Goal: Task Accomplishment & Management: Use online tool/utility

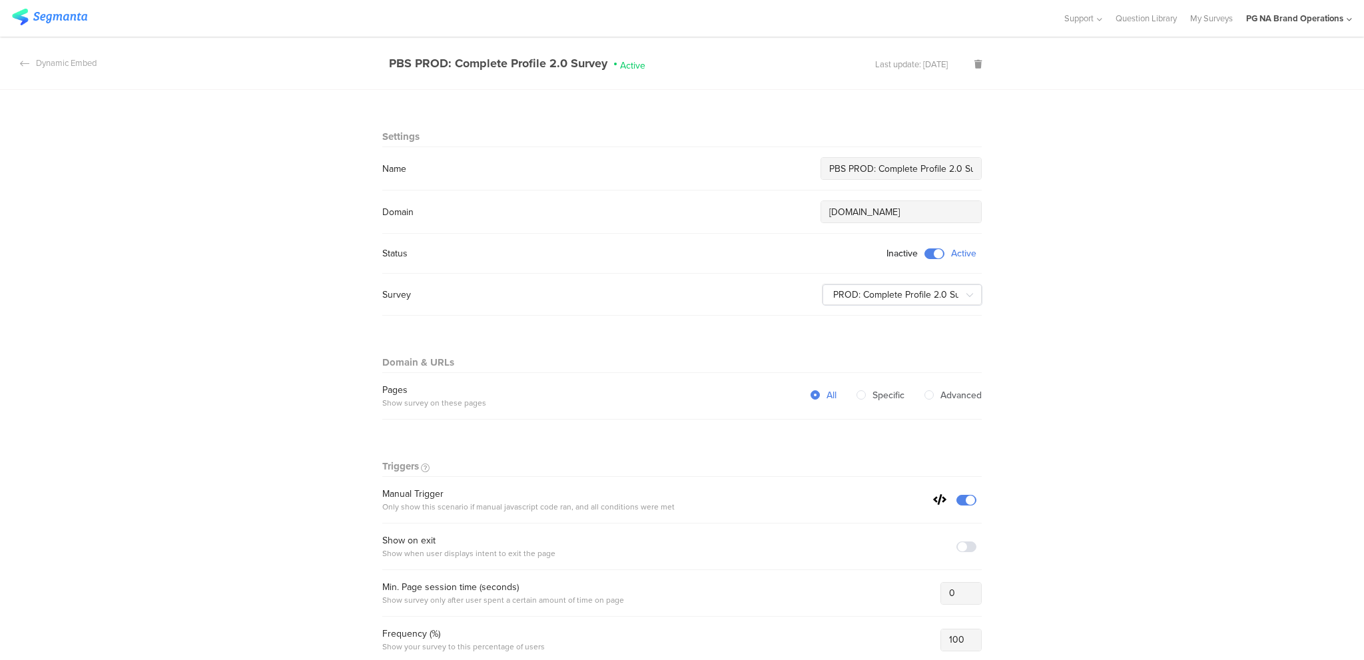
click at [1272, 23] on div "PG NA Brand Operations" at bounding box center [1294, 18] width 97 height 13
click at [940, 292] on input "PROD: Complete Profile 2.0 Survey" at bounding box center [903, 294] width 160 height 21
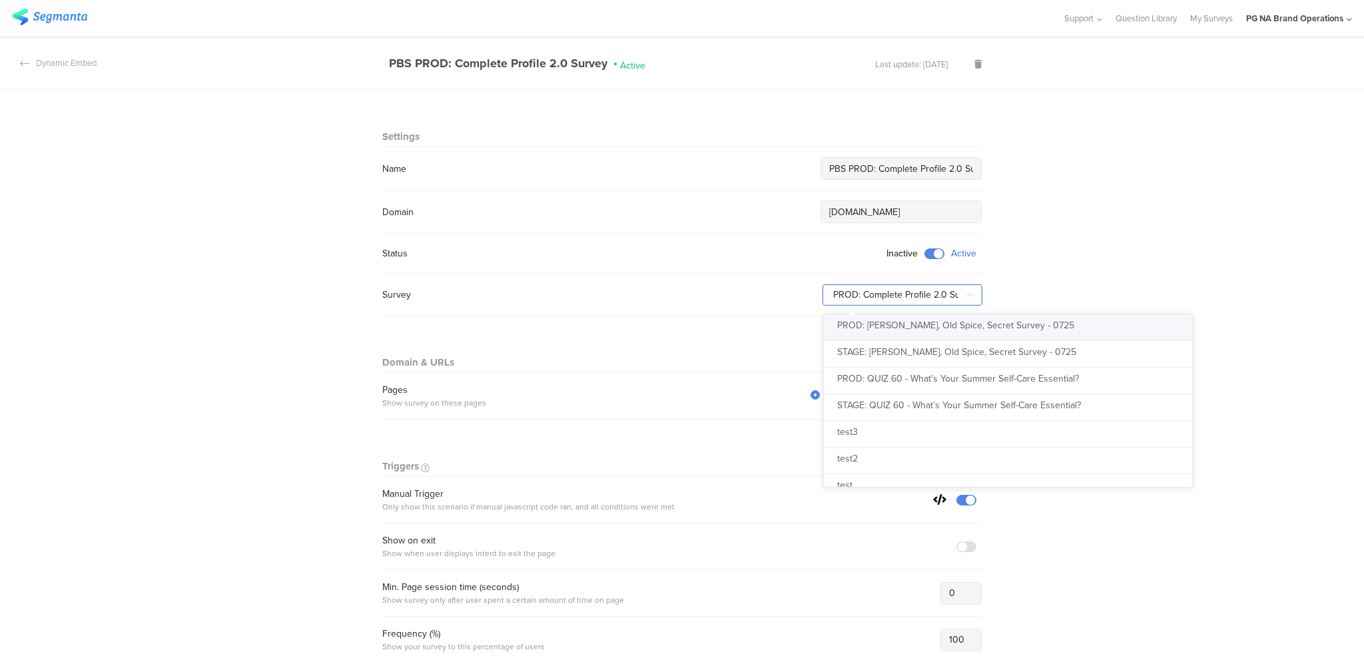
click at [598, 300] on div "Survey PROD: Complete Profile 2.0 Survey PROD: Olay, Old Spice, Secret Survey -…" at bounding box center [682, 294] width 600 height 21
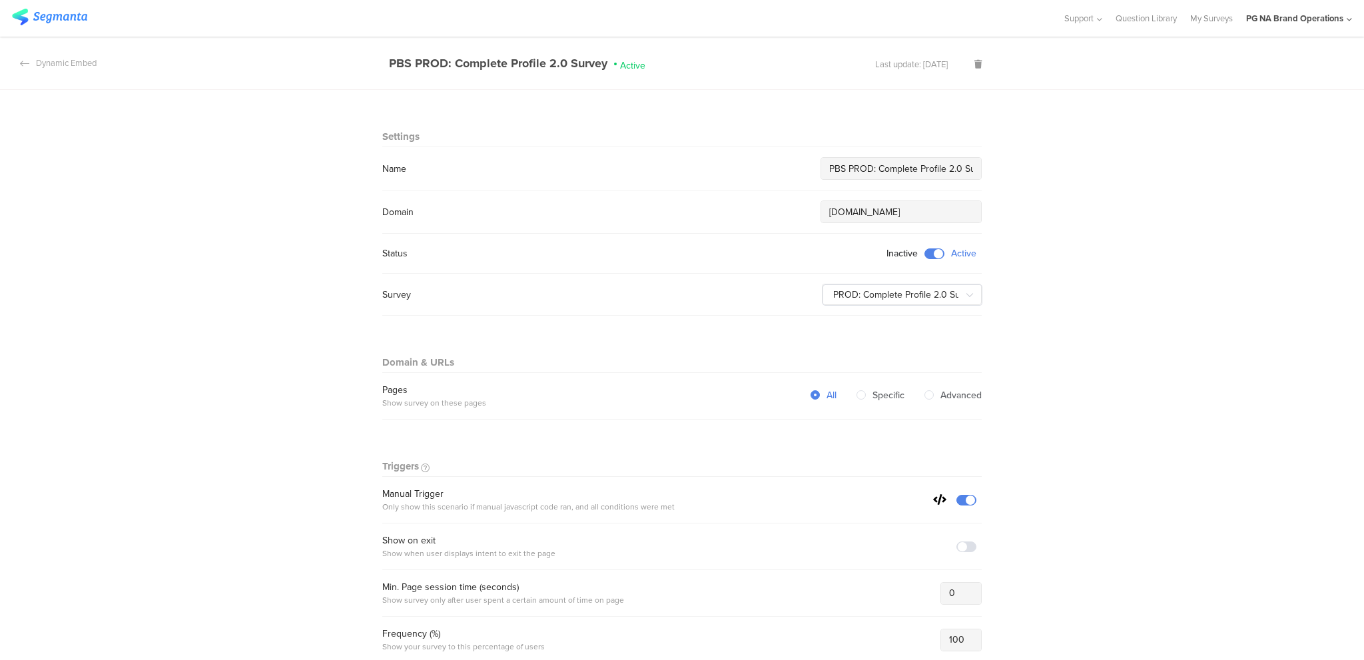
drag, startPoint x: 458, startPoint y: 314, endPoint x: 442, endPoint y: 308, distance: 16.5
click at [69, 61] on div "Dynamic Embed" at bounding box center [48, 63] width 97 height 13
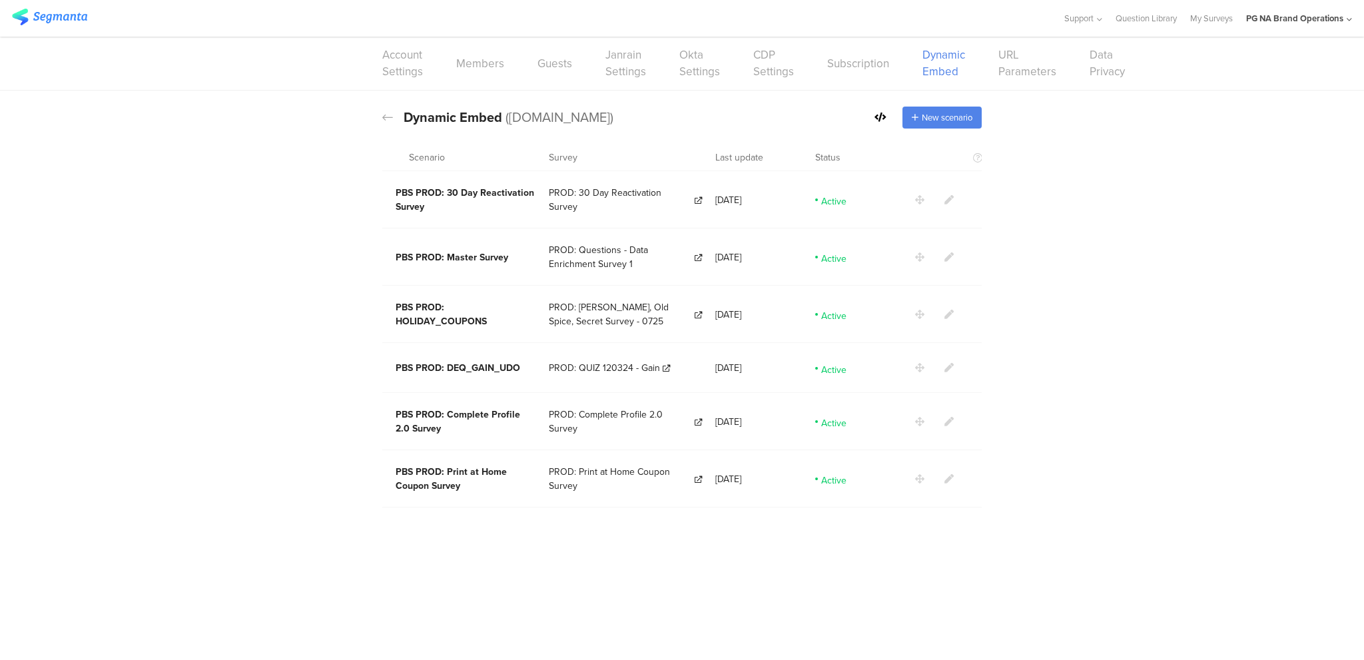
drag, startPoint x: 1094, startPoint y: 187, endPoint x: 1128, endPoint y: 227, distance: 52.5
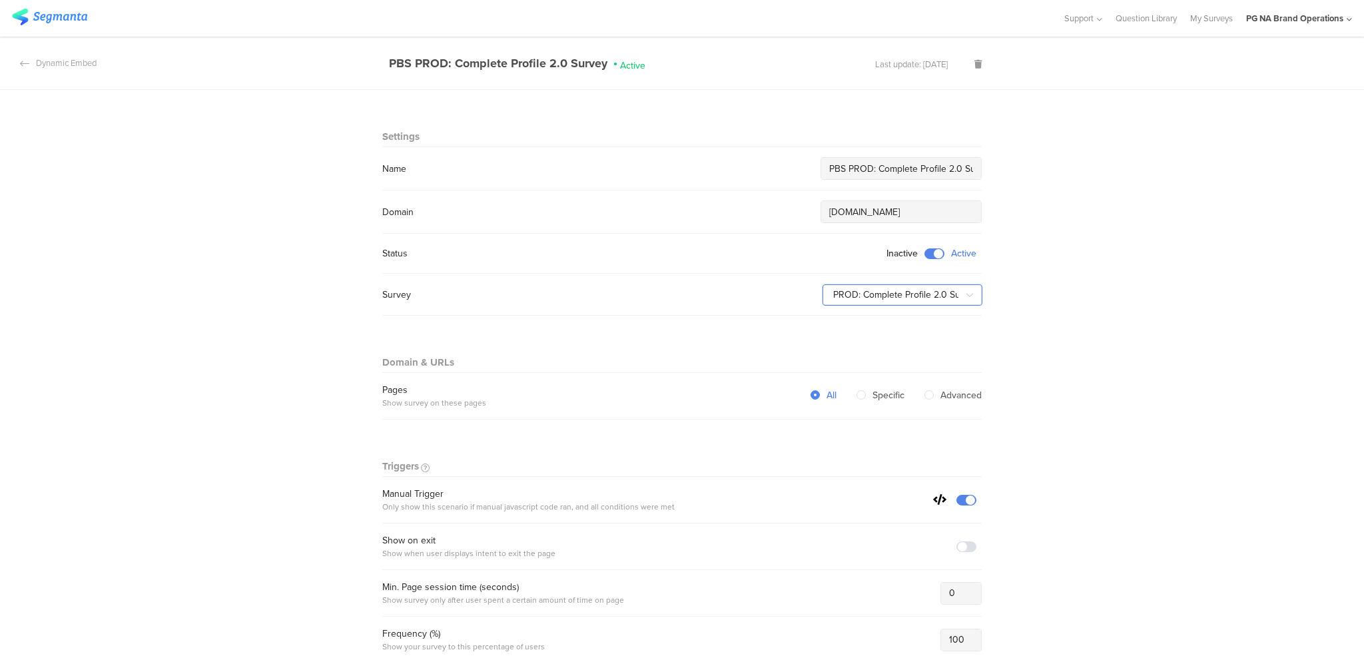
drag, startPoint x: 933, startPoint y: 318, endPoint x: 954, endPoint y: 324, distance: 21.3
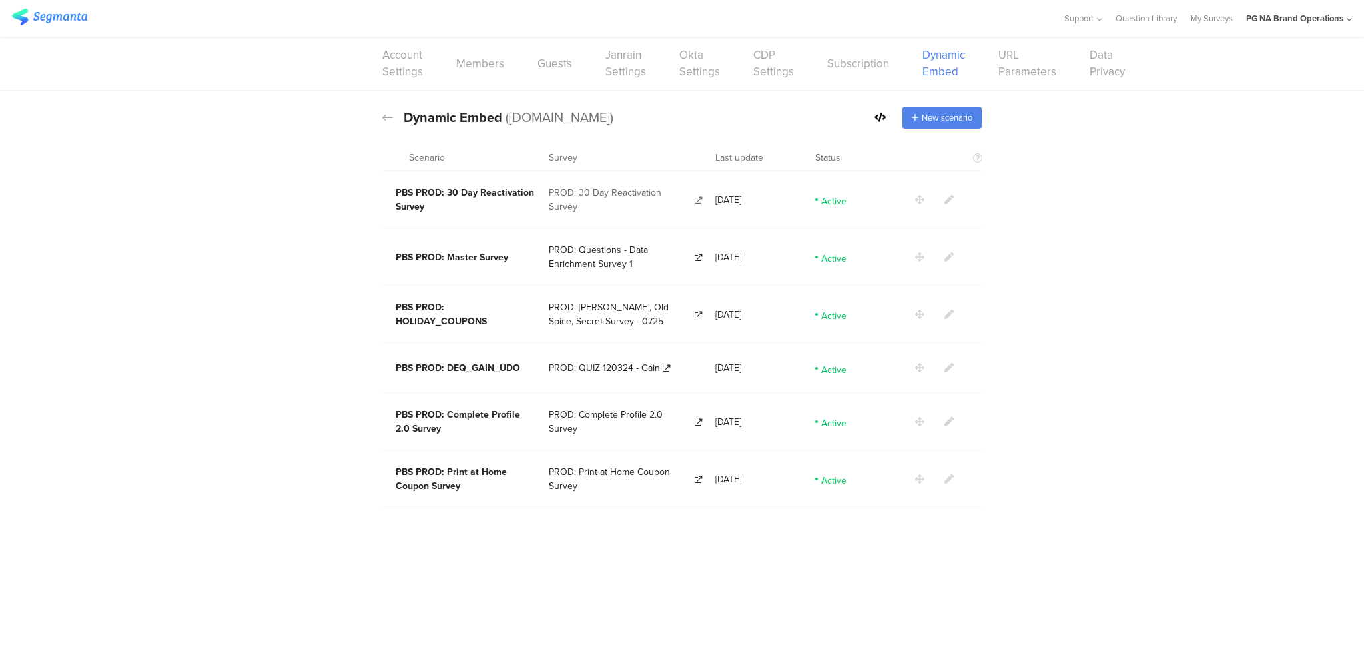
click at [631, 194] on span "PROD: 30 Day Reactivation Survey" at bounding box center [620, 200] width 143 height 28
click at [290, 250] on div "Dynamic Embed Code Dynamic Embed (pgbrandsaver.com) New scenario Scenario Surve…" at bounding box center [682, 306] width 1364 height 430
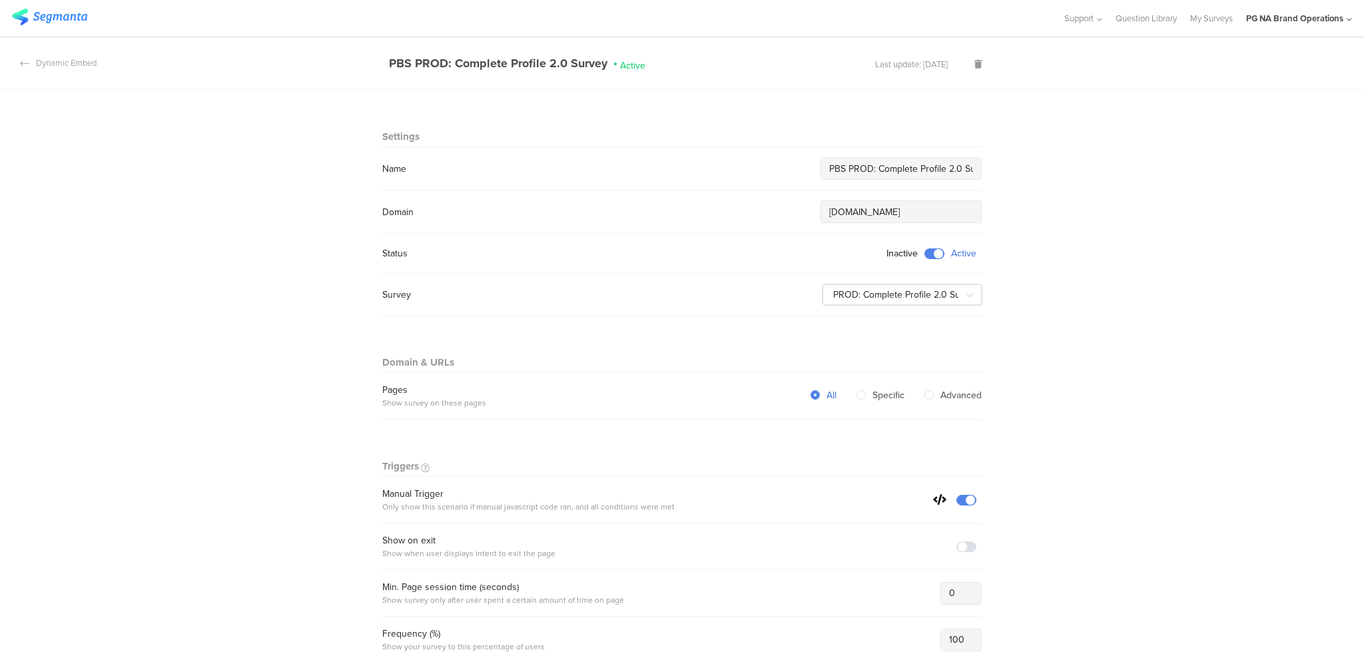
drag, startPoint x: 278, startPoint y: 242, endPoint x: 267, endPoint y: 240, distance: 11.5
drag, startPoint x: 303, startPoint y: 304, endPoint x: 312, endPoint y: 306, distance: 8.9
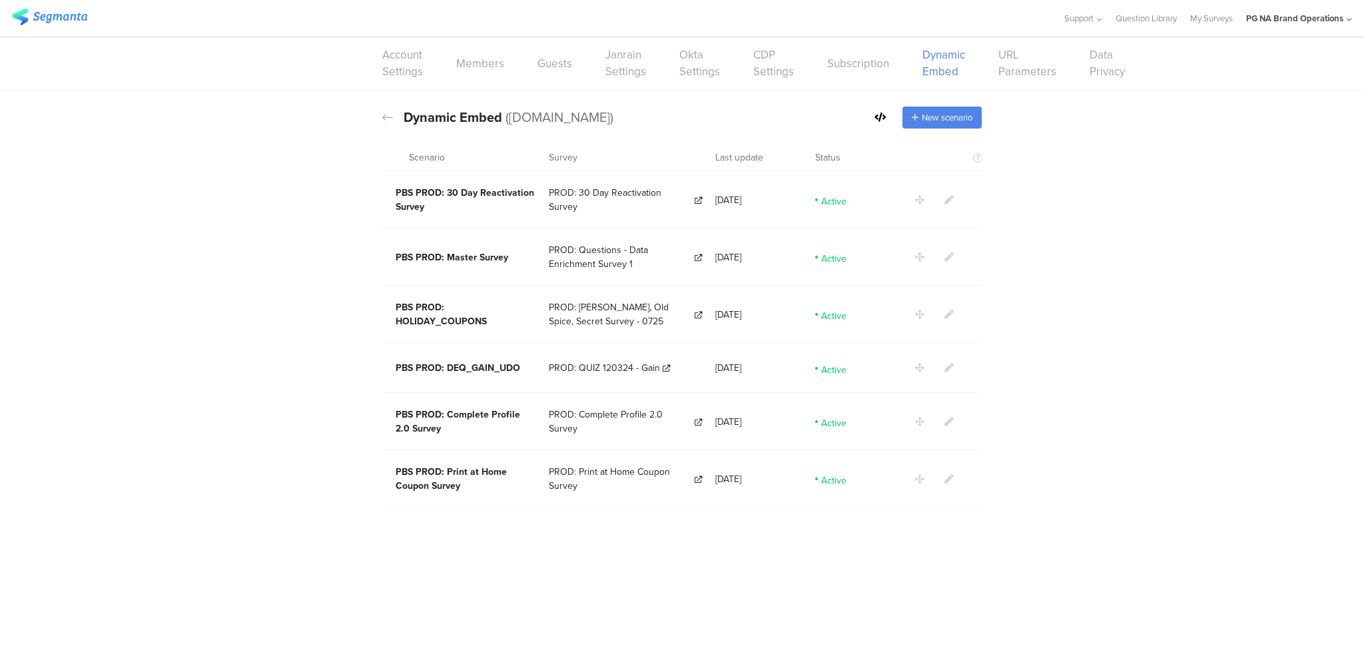
drag, startPoint x: 304, startPoint y: 292, endPoint x: 310, endPoint y: 287, distance: 7.6
click at [653, 418] on span "PROD: Complete Profile 2.0 Survey" at bounding box center [620, 422] width 143 height 28
click at [326, 620] on ui-view at bounding box center [682, 590] width 1364 height 139
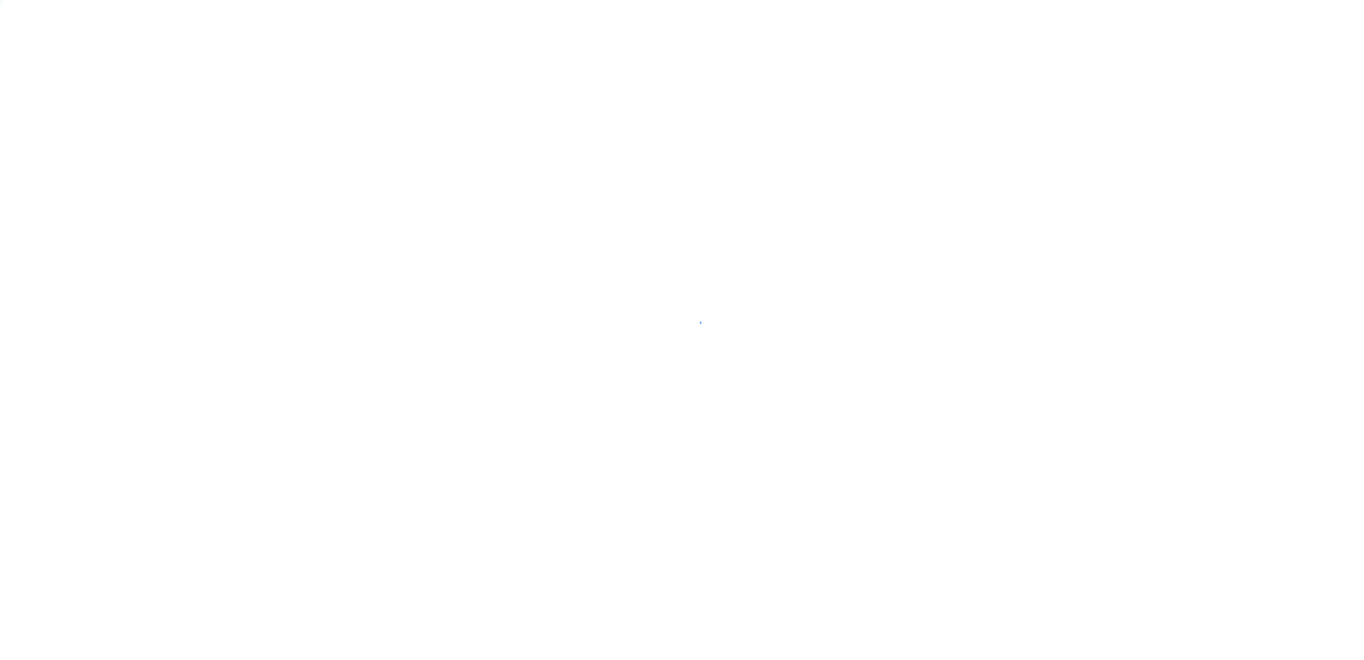
click at [697, 391] on div at bounding box center [682, 330] width 1364 height 660
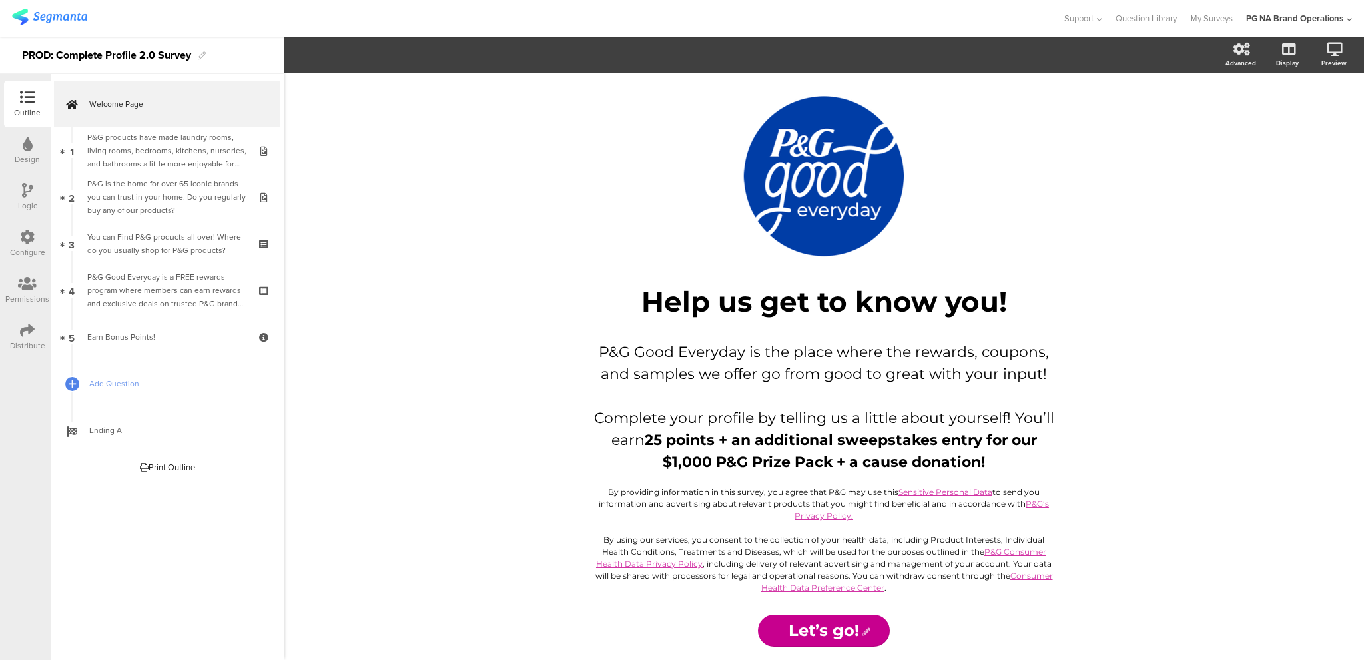
click at [32, 274] on div "Permissions" at bounding box center [27, 290] width 47 height 47
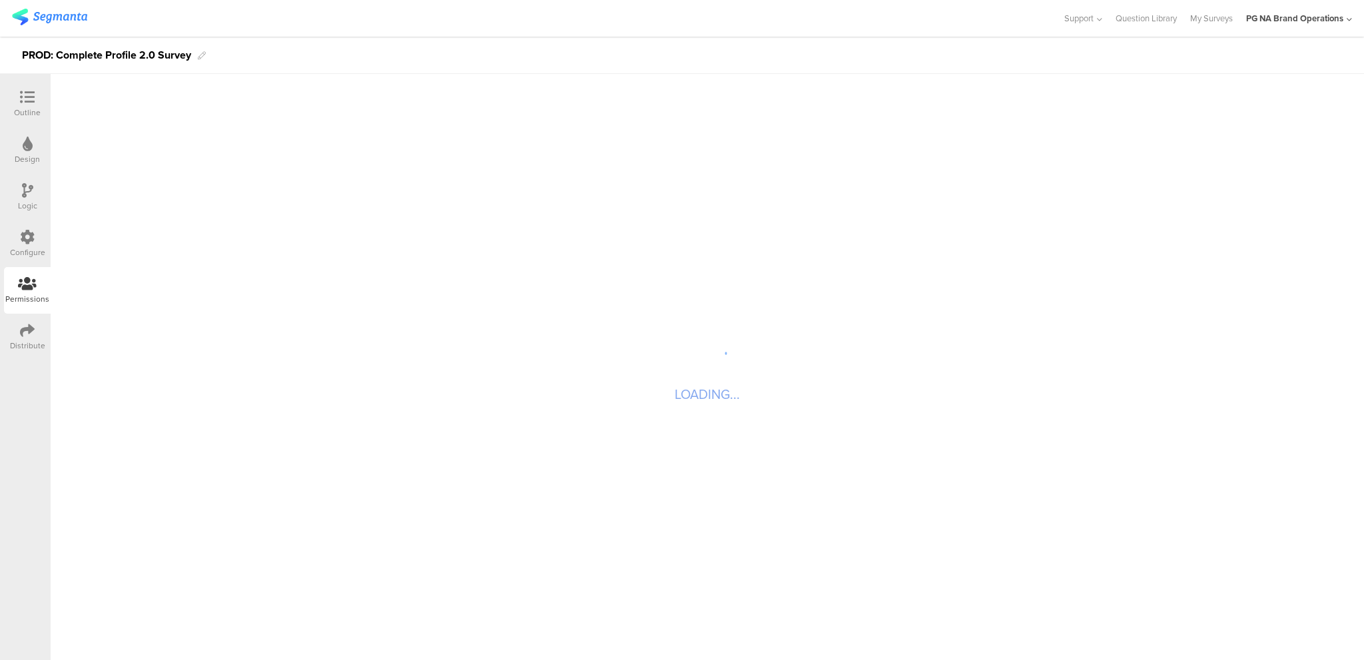
click at [24, 334] on icon at bounding box center [27, 330] width 15 height 15
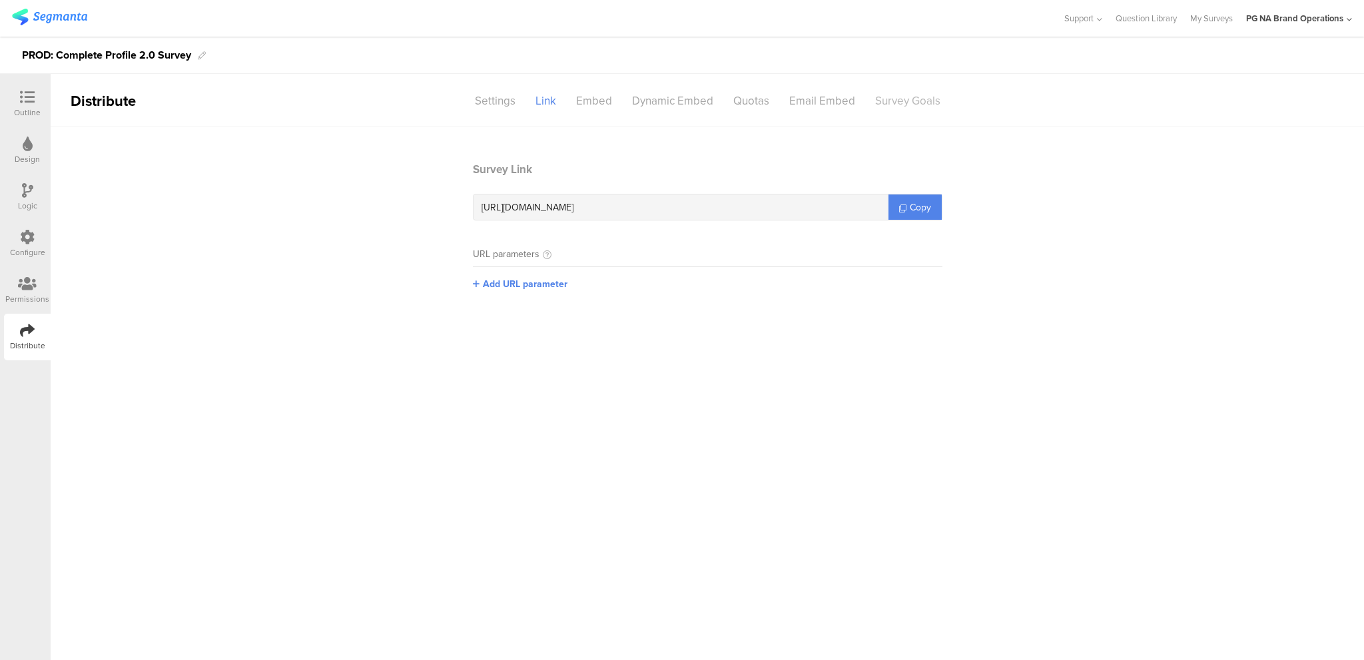
click at [883, 99] on div "Survey Goals" at bounding box center [907, 100] width 85 height 23
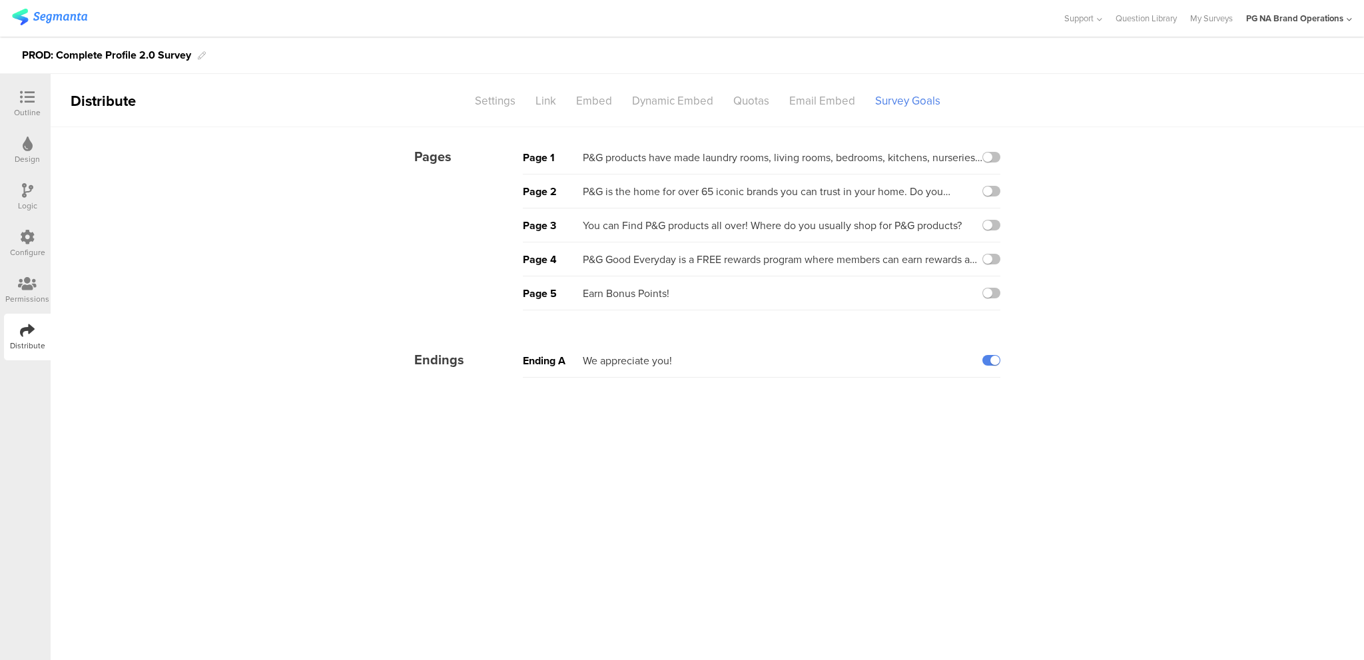
click at [302, 279] on sg-survey-goals "Pages Page 1 P&G products have made laundry rooms, living rooms, bedrooms, kitc…" at bounding box center [708, 259] width 1314 height 264
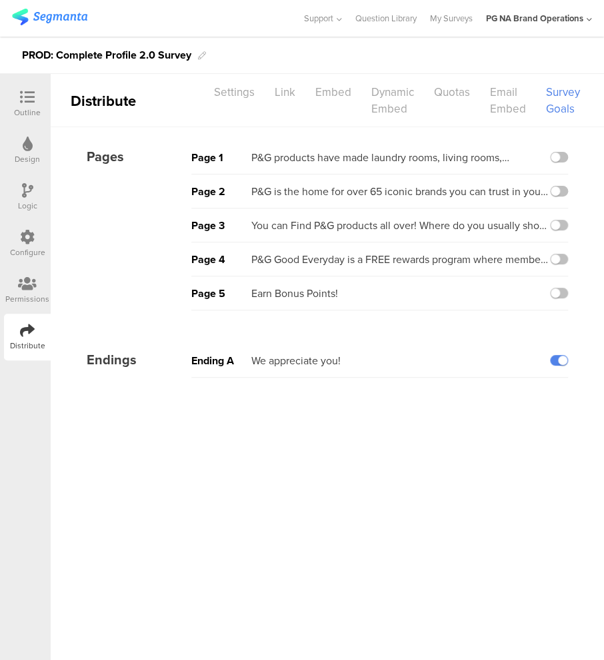
click at [21, 287] on icon at bounding box center [27, 283] width 19 height 15
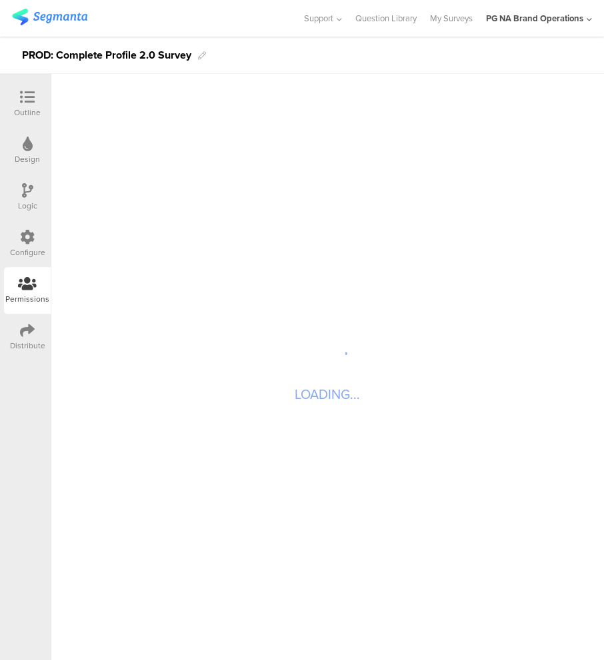
click at [27, 352] on div "Distribute" at bounding box center [27, 337] width 47 height 47
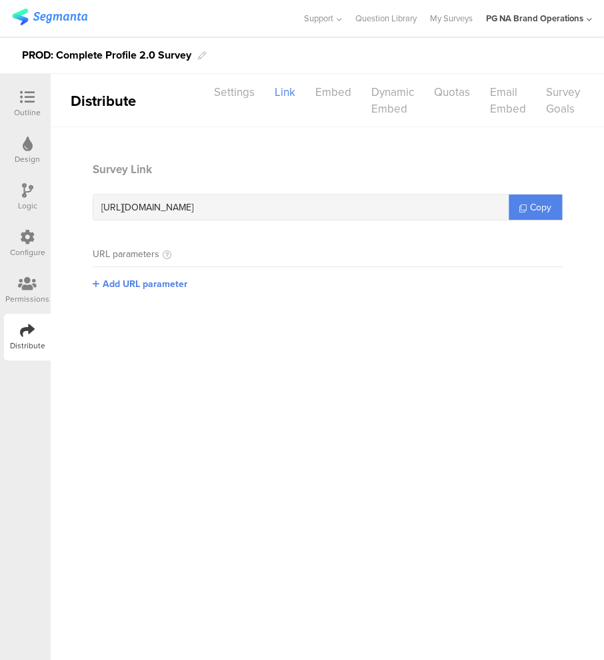
click at [31, 101] on icon at bounding box center [27, 97] width 15 height 15
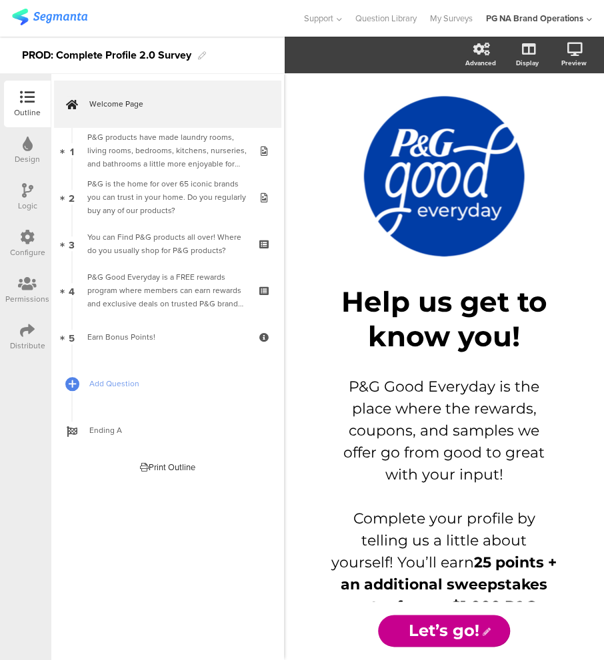
click at [15, 300] on div "Permissions" at bounding box center [27, 299] width 44 height 12
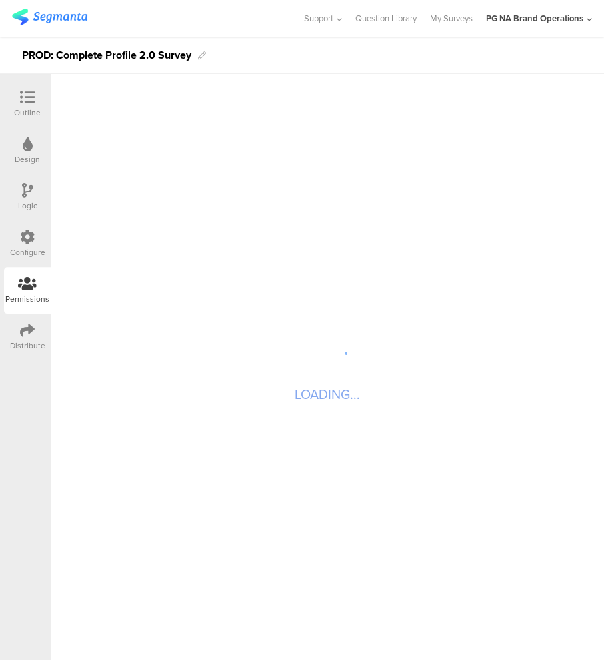
click at [27, 247] on div "Configure" at bounding box center [27, 252] width 35 height 12
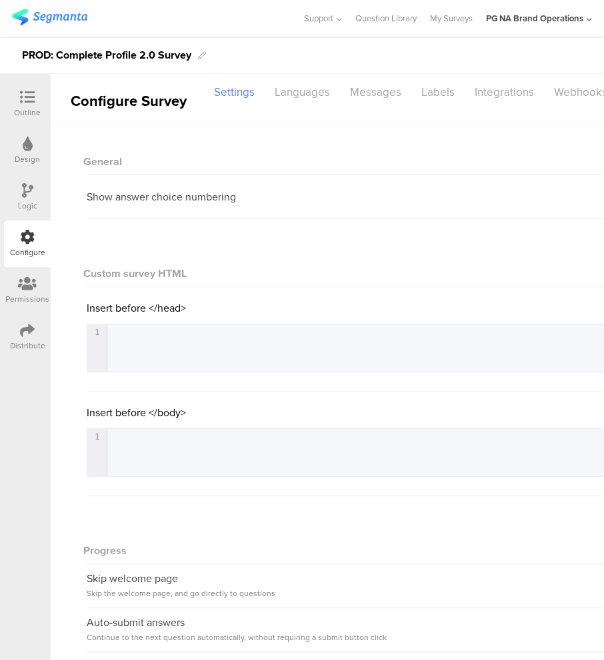
click at [20, 332] on icon at bounding box center [27, 330] width 15 height 15
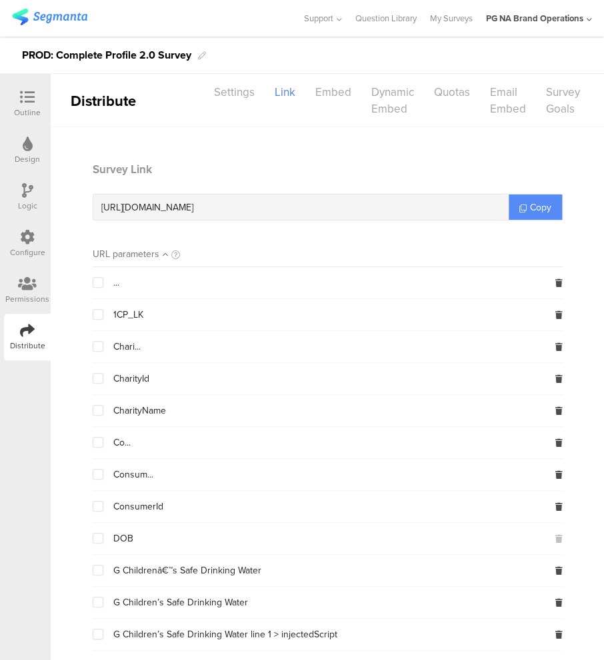
click at [530, 209] on span "Copy" at bounding box center [540, 208] width 21 height 14
